Goal: Task Accomplishment & Management: Use online tool/utility

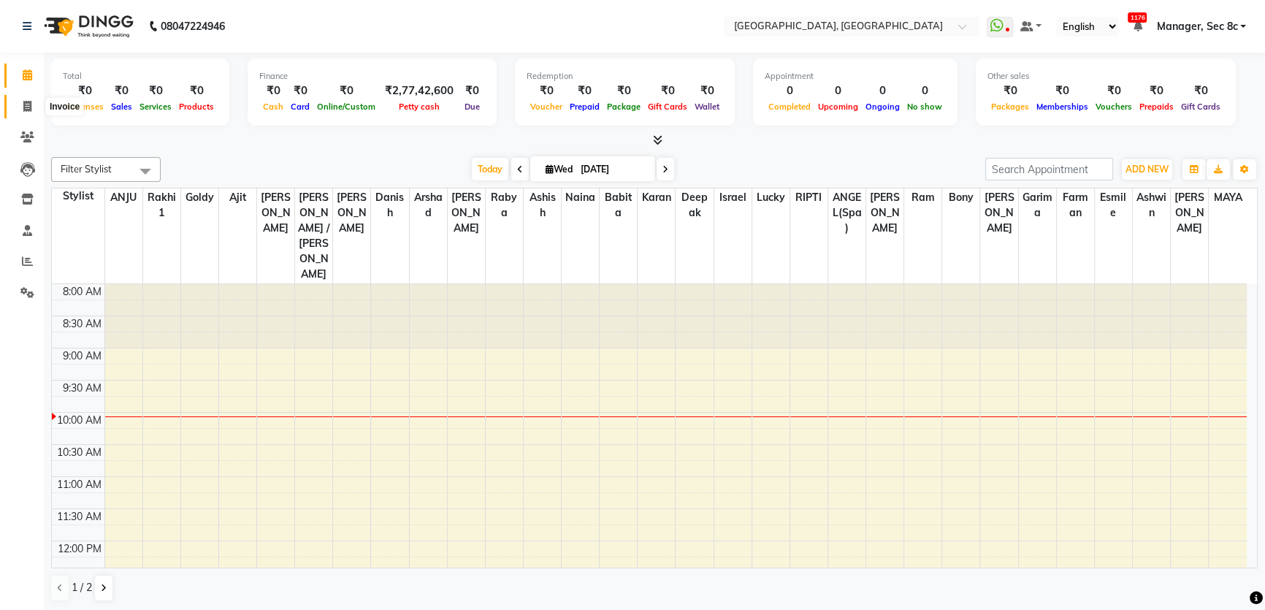
click at [25, 104] on icon at bounding box center [27, 106] width 8 height 11
select select "service"
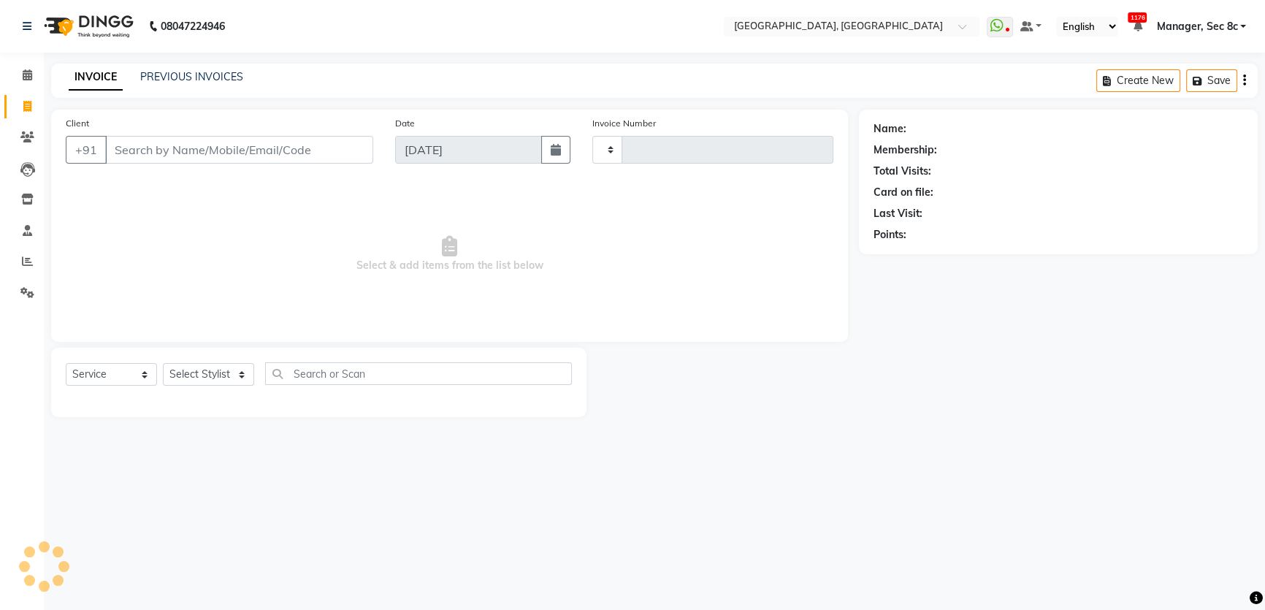
type input "8018"
select select "4281"
click at [205, 73] on link "PREVIOUS INVOICES" at bounding box center [191, 76] width 103 height 13
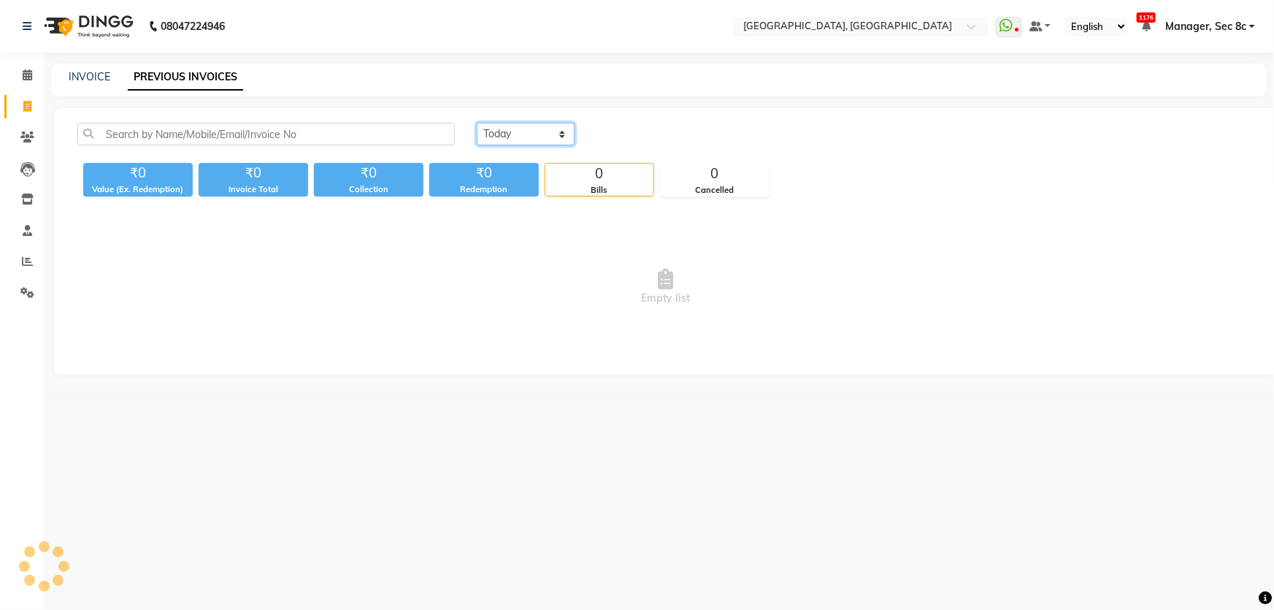
click at [497, 135] on select "[DATE] [DATE] Custom Range" at bounding box center [526, 134] width 98 height 23
click at [477, 123] on select "[DATE] [DATE] Custom Range" at bounding box center [526, 134] width 98 height 23
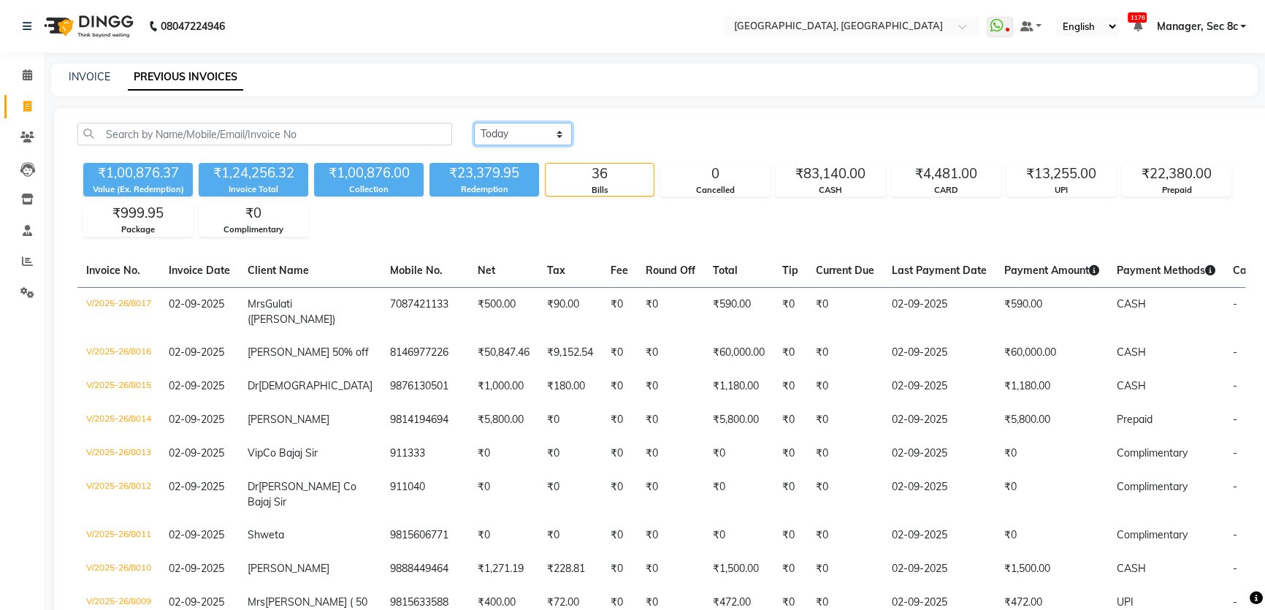
click at [519, 126] on select "[DATE] [DATE] Custom Range" at bounding box center [523, 134] width 98 height 23
select select "range"
click at [474, 123] on select "[DATE] [DATE] Custom Range" at bounding box center [523, 134] width 98 height 23
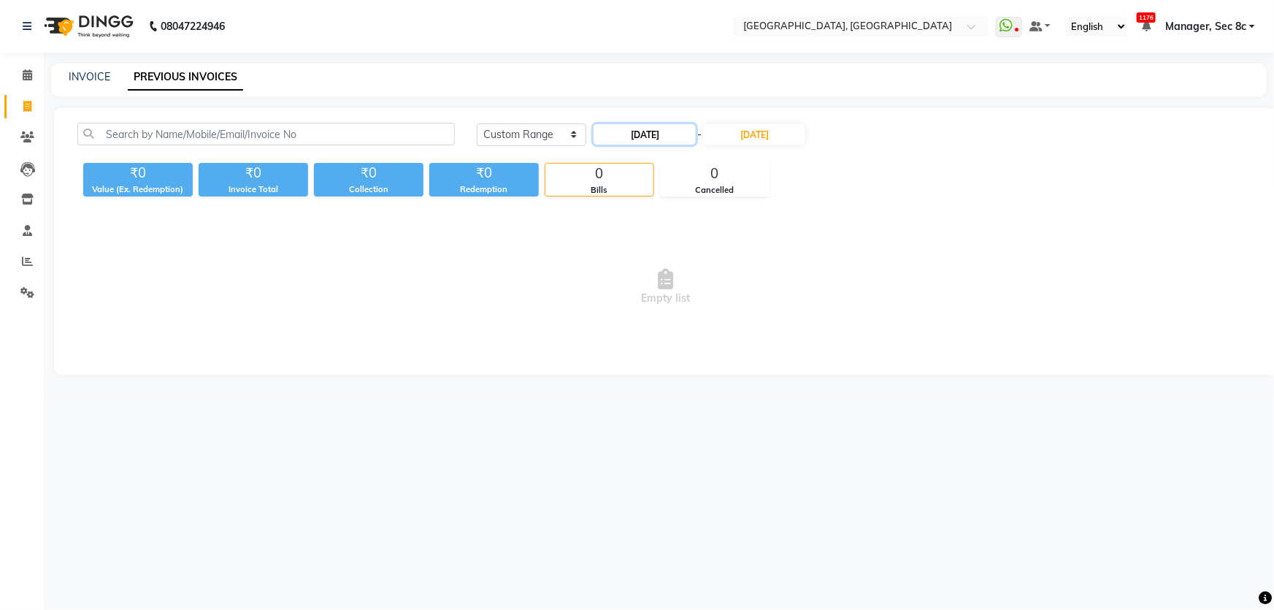
click at [629, 139] on input "[DATE]" at bounding box center [645, 134] width 102 height 20
select select "9"
select select "2025"
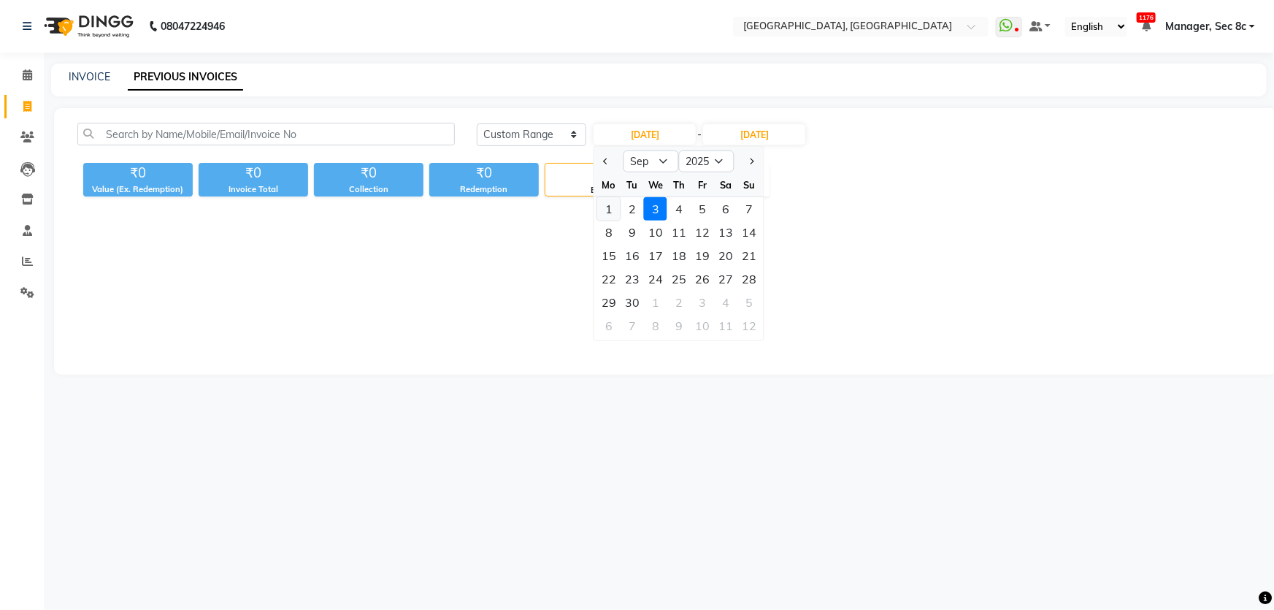
click at [608, 208] on div "1" at bounding box center [608, 208] width 23 height 23
type input "[DATE]"
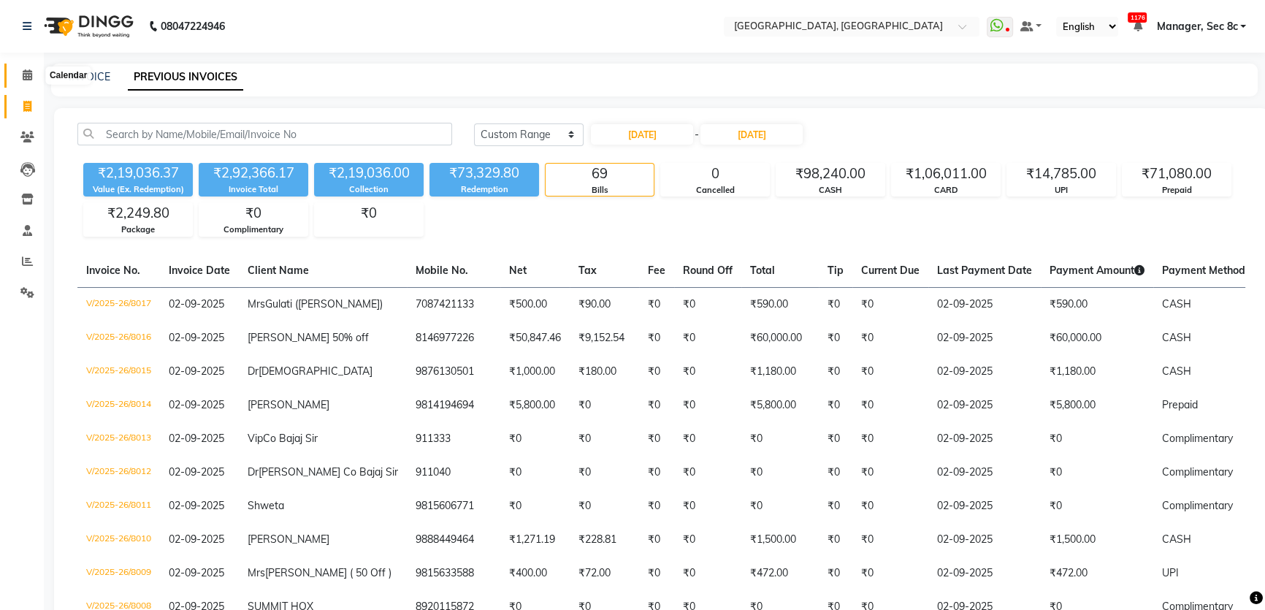
click at [34, 76] on span at bounding box center [28, 75] width 26 height 17
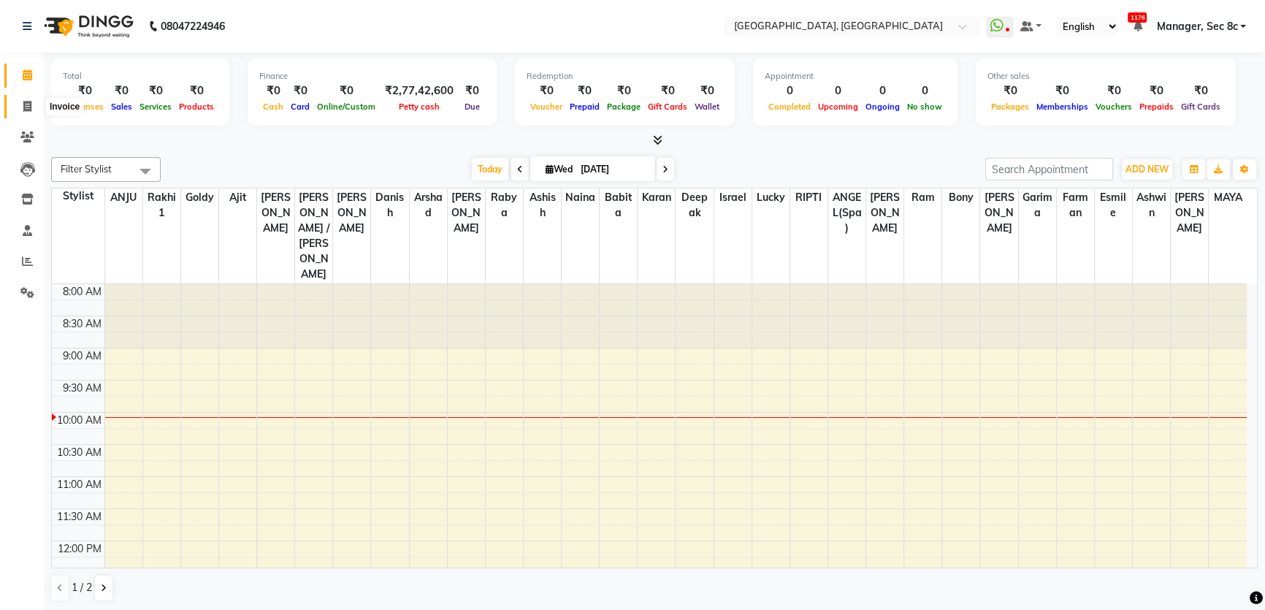
click at [21, 110] on span at bounding box center [28, 107] width 26 height 17
select select "service"
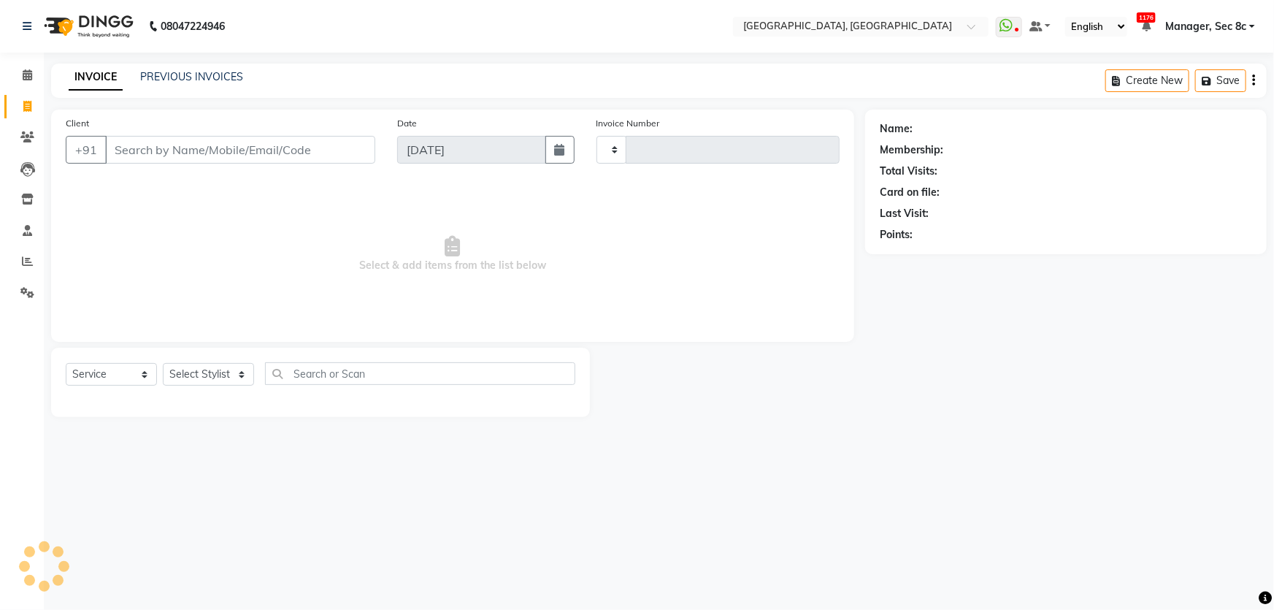
type input "8018"
select select "4281"
click at [199, 80] on link "PREVIOUS INVOICES" at bounding box center [191, 76] width 103 height 13
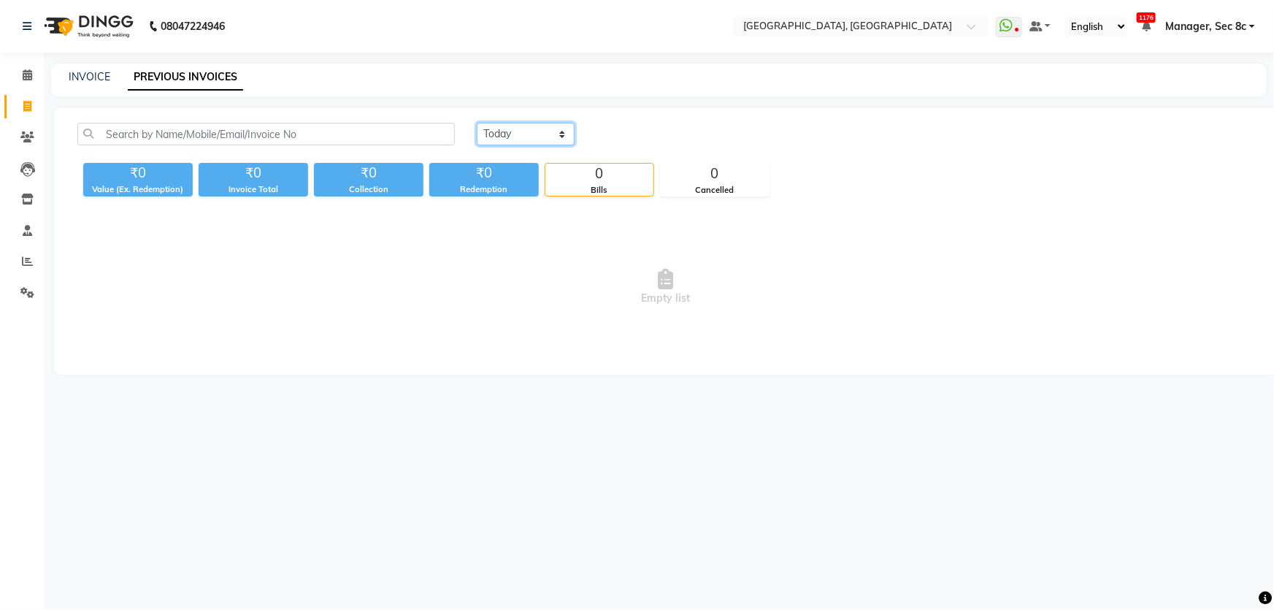
click at [516, 142] on select "[DATE] [DATE] Custom Range" at bounding box center [526, 134] width 98 height 23
select select "[DATE]"
click at [477, 123] on select "[DATE] [DATE] Custom Range" at bounding box center [526, 134] width 98 height 23
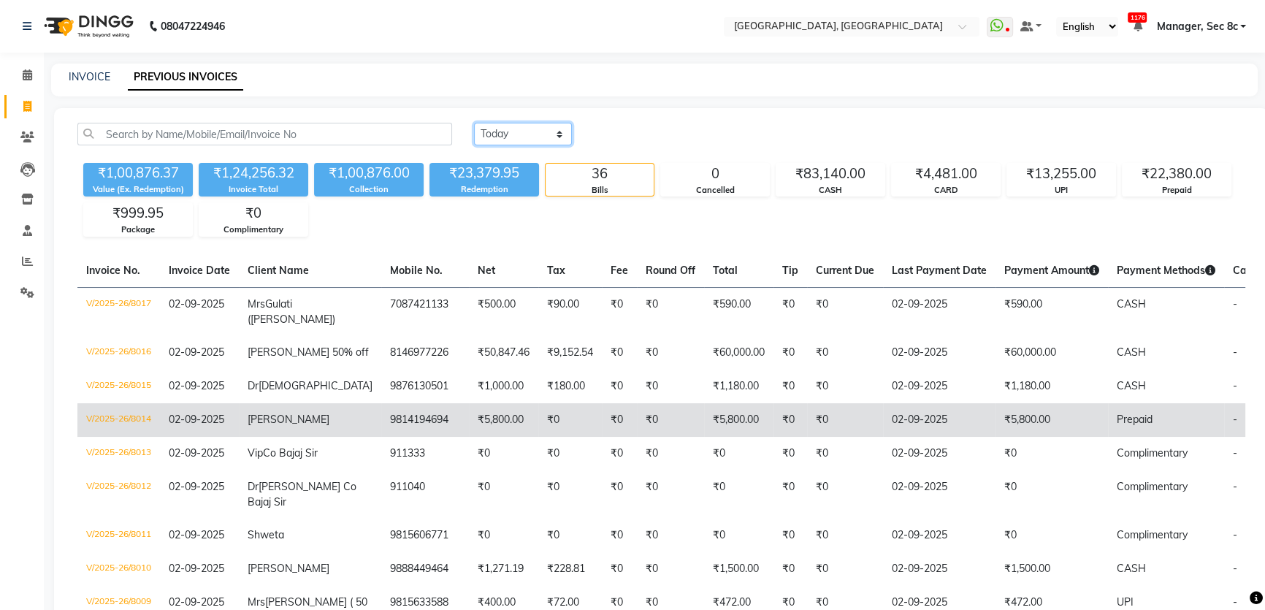
scroll to position [66, 0]
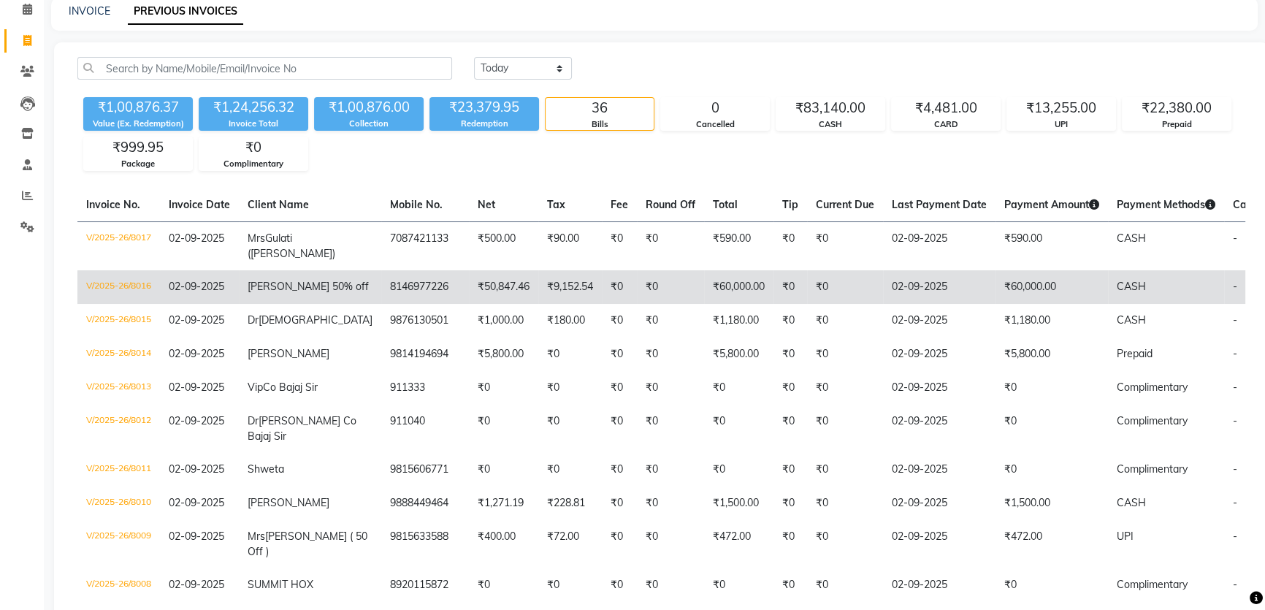
click at [637, 303] on td "₹0" at bounding box center [670, 287] width 67 height 34
